Goal: Transaction & Acquisition: Register for event/course

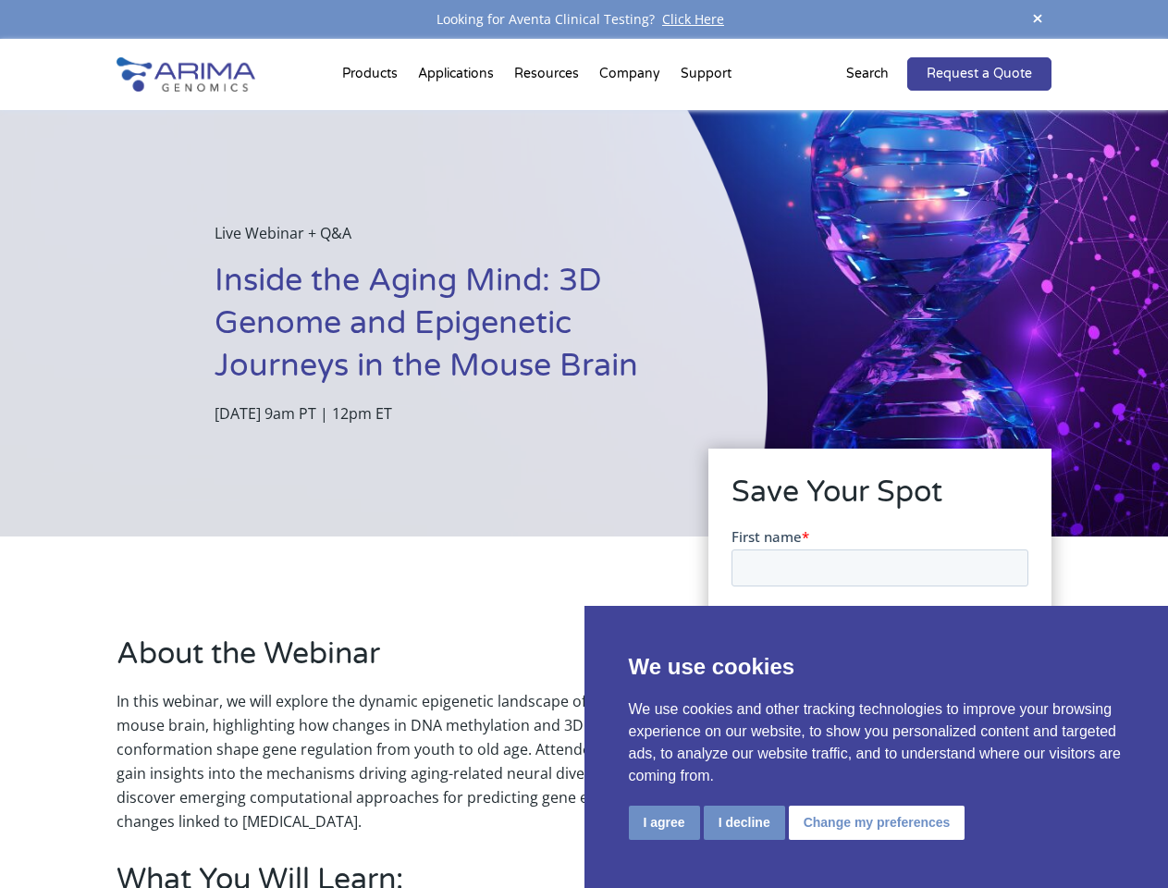
click at [584, 444] on div "Live Webinar + Q&A Inside the Aging Mind: 3D Genome and Epigenetic Journeys in …" at bounding box center [384, 323] width 768 height 426
click at [664, 822] on button "I agree" at bounding box center [664, 823] width 71 height 34
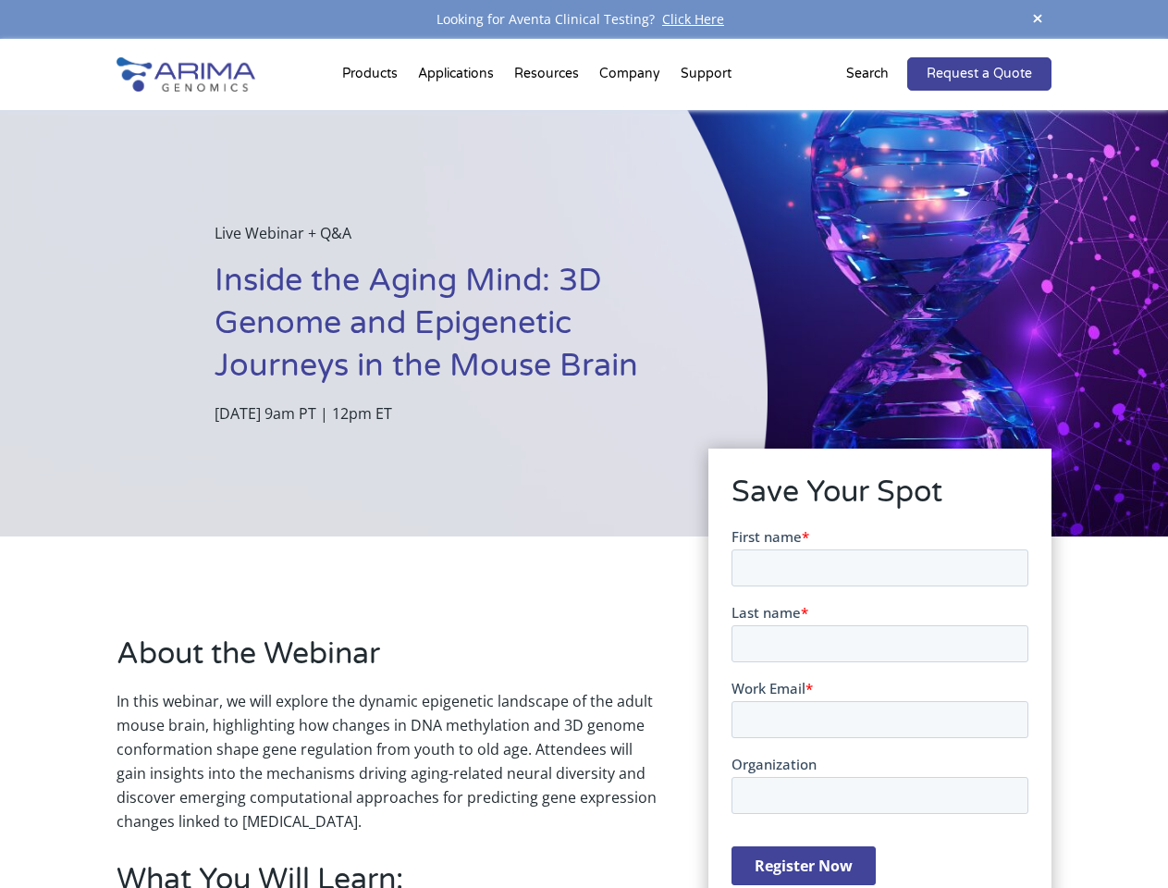
click at [743, 821] on form "First name * Last name * Work Email * Organization Register Now" at bounding box center [879, 713] width 297 height 374
click at [873, 821] on form "First name * Last name * Work Email * Organization Register Now" at bounding box center [879, 713] width 297 height 374
click at [1038, 19] on span at bounding box center [1038, 19] width 28 height 25
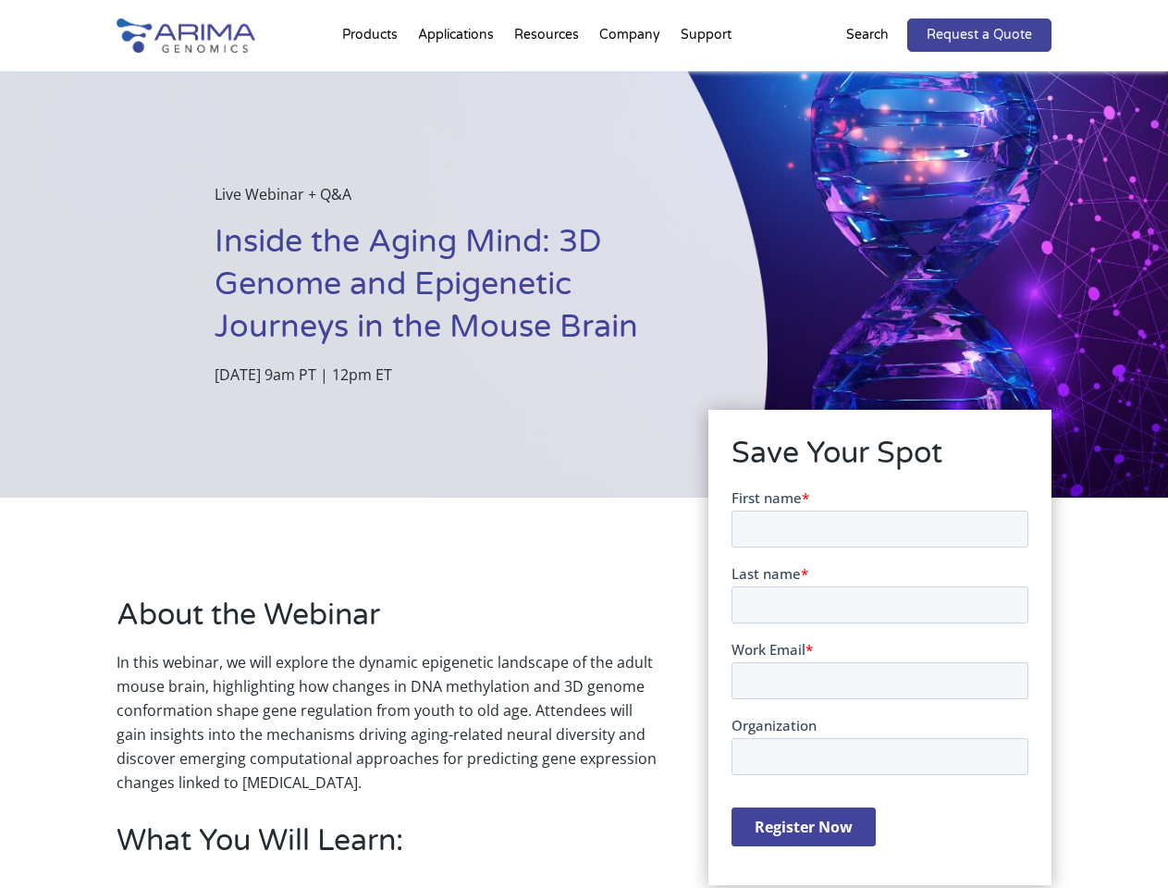
click at [584, 463] on div "Live Webinar + Q&A Inside the Aging Mind: 3D Genome and Epigenetic Journeys in …" at bounding box center [384, 284] width 768 height 426
click at [373, 78] on div "Live Webinar + Q&A Inside the Aging Mind: 3D Genome and Epigenetic Journeys in …" at bounding box center [384, 284] width 768 height 426
click at [549, 78] on div "Live Webinar + Q&A Inside the Aging Mind: 3D Genome and Epigenetic Journeys in …" at bounding box center [384, 284] width 768 height 426
click at [631, 78] on div "Live Webinar + Q&A Inside the Aging Mind: 3D Genome and Epigenetic Journeys in …" at bounding box center [384, 284] width 768 height 426
click at [706, 78] on div "Live Webinar + Q&A Inside the Aging Mind: 3D Genome and Epigenetic Journeys in …" at bounding box center [384, 284] width 768 height 426
